Goal: Navigation & Orientation: Understand site structure

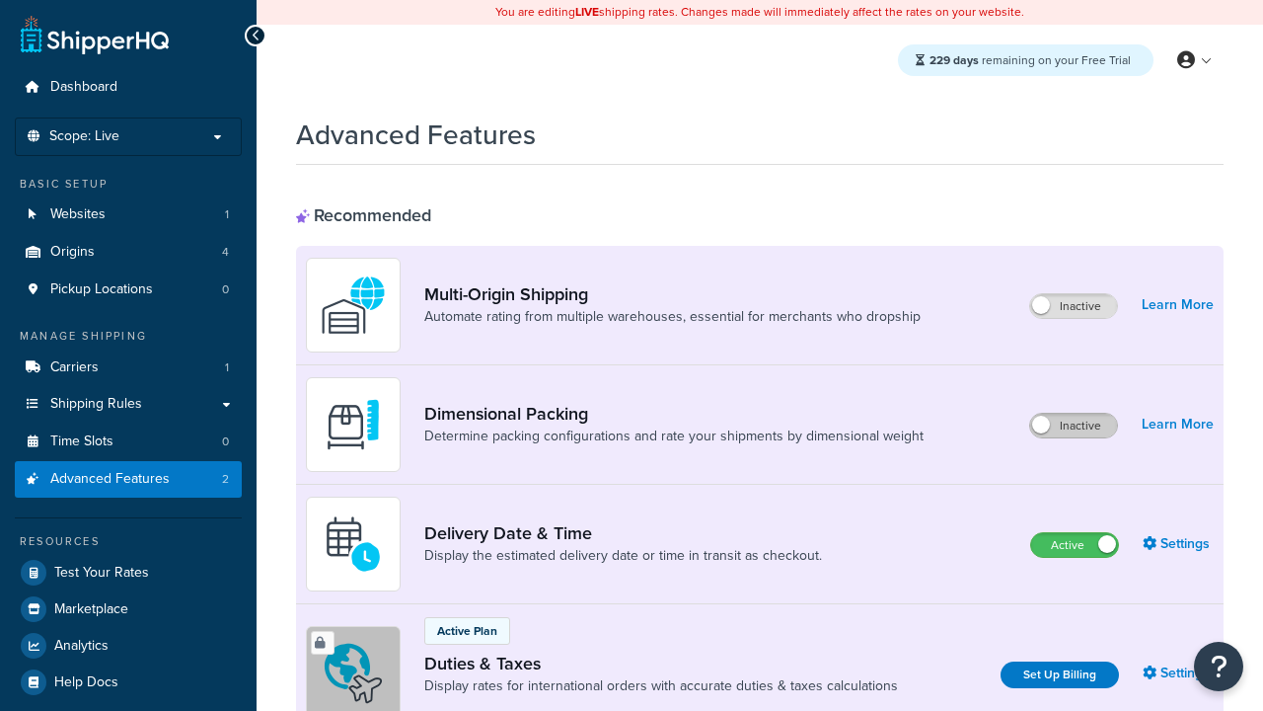
click at [1074, 425] on label "Inactive" at bounding box center [1074, 426] width 87 height 24
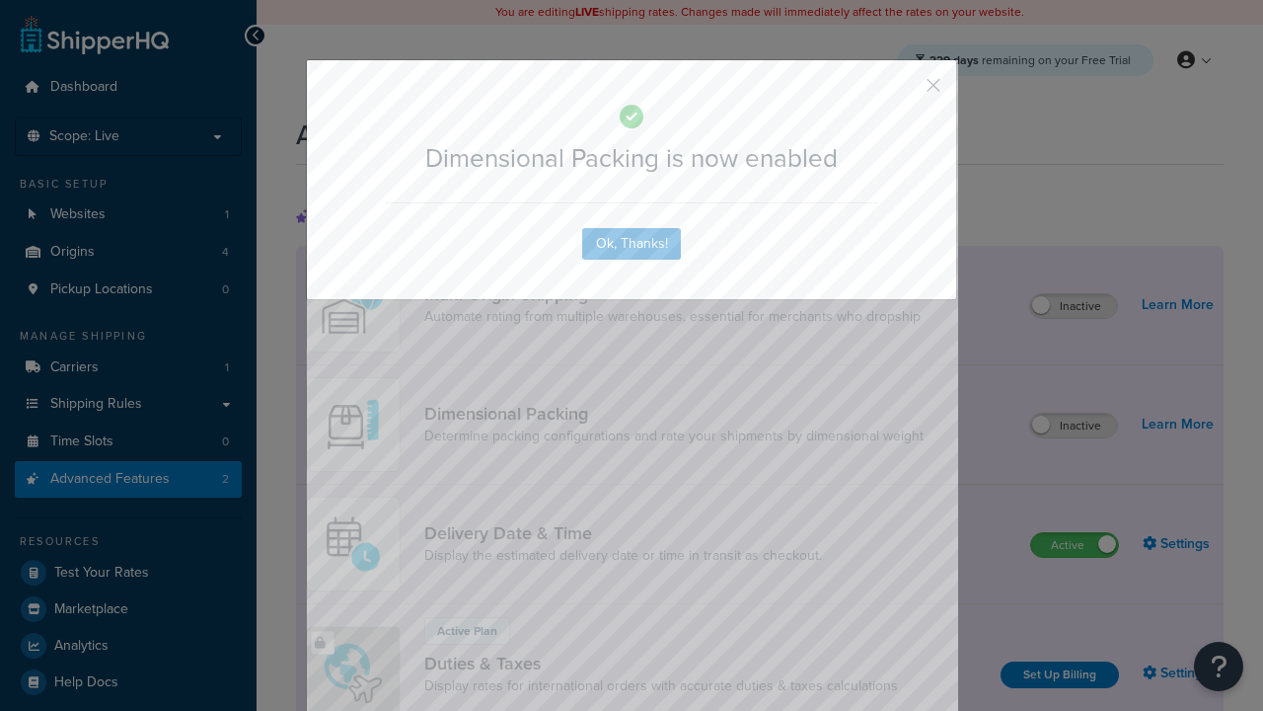
click at [904, 90] on button "button" at bounding box center [904, 92] width 5 height 5
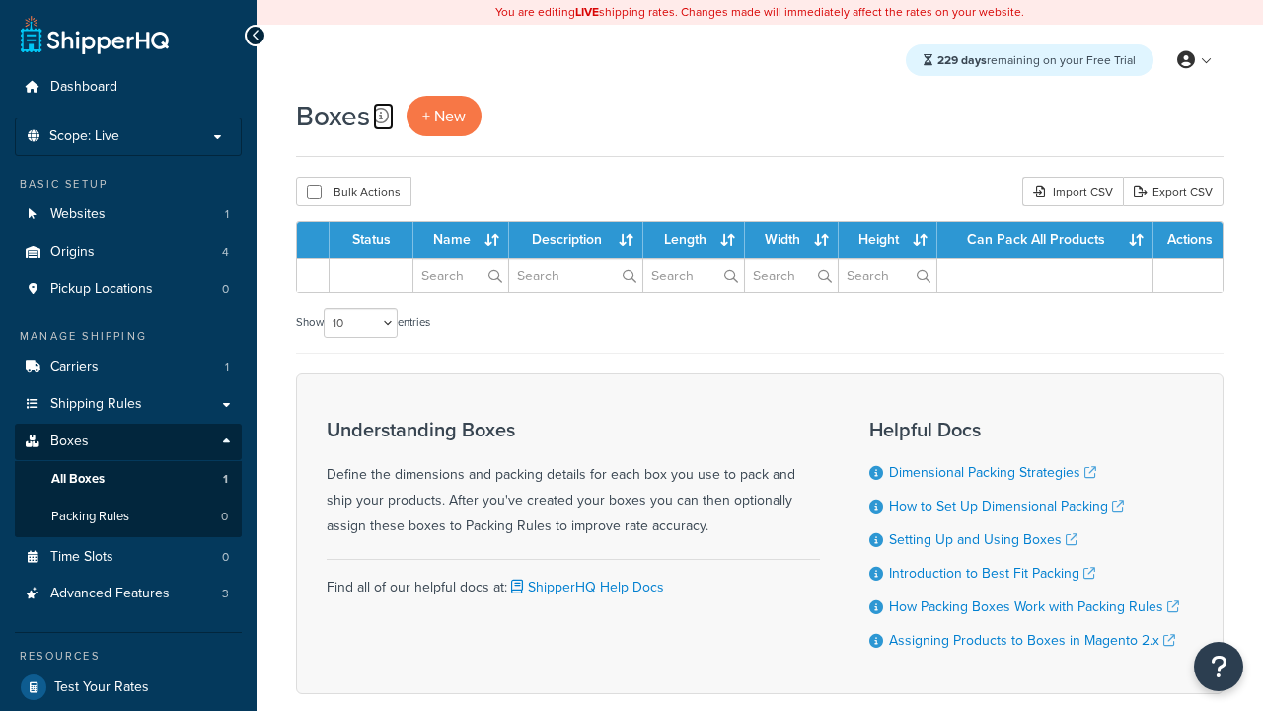
click at [381, 115] on icon at bounding box center [381, 116] width 16 height 16
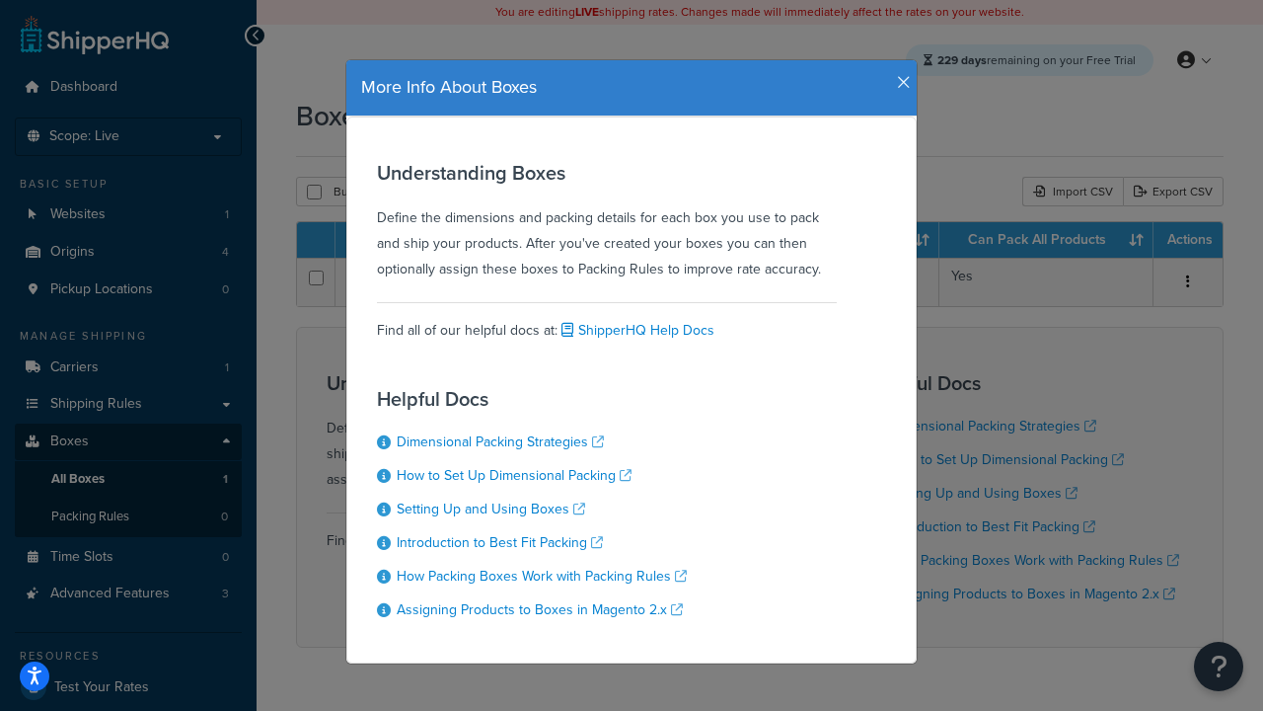
click at [899, 74] on icon "button" at bounding box center [904, 83] width 14 height 18
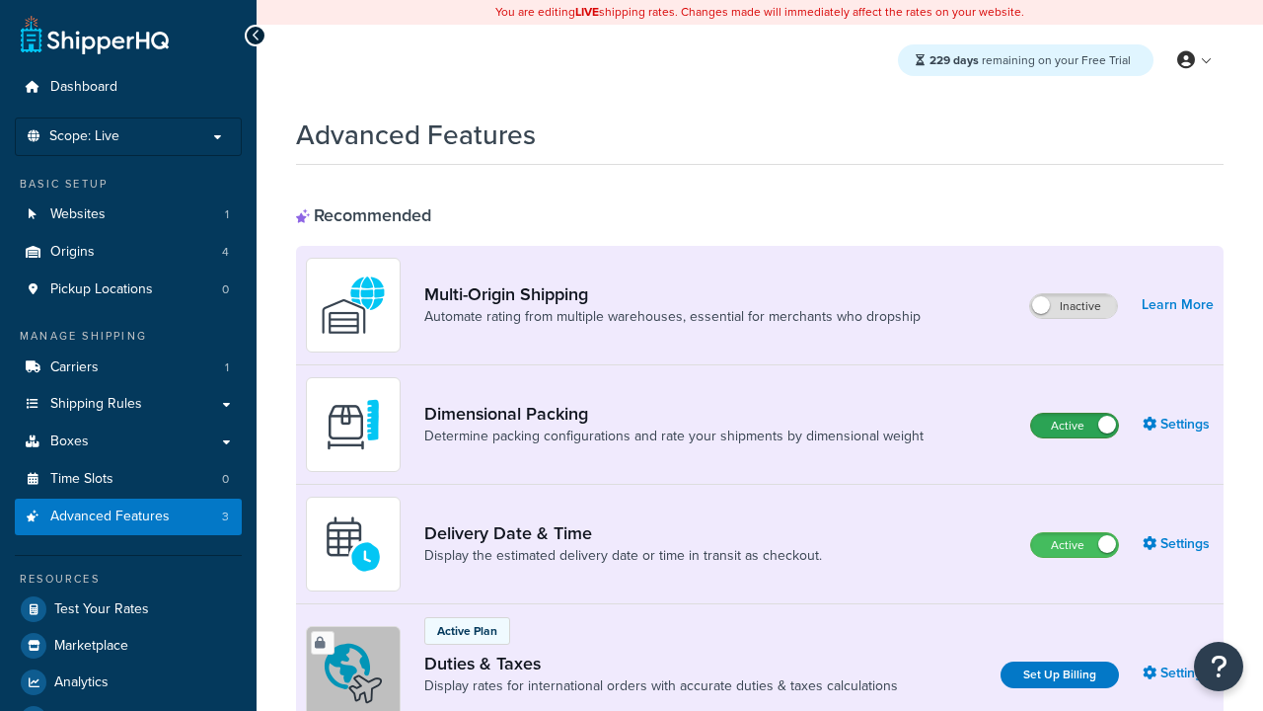
click at [1075, 425] on label "Active" at bounding box center [1075, 426] width 87 height 24
